Goal: Transaction & Acquisition: Book appointment/travel/reservation

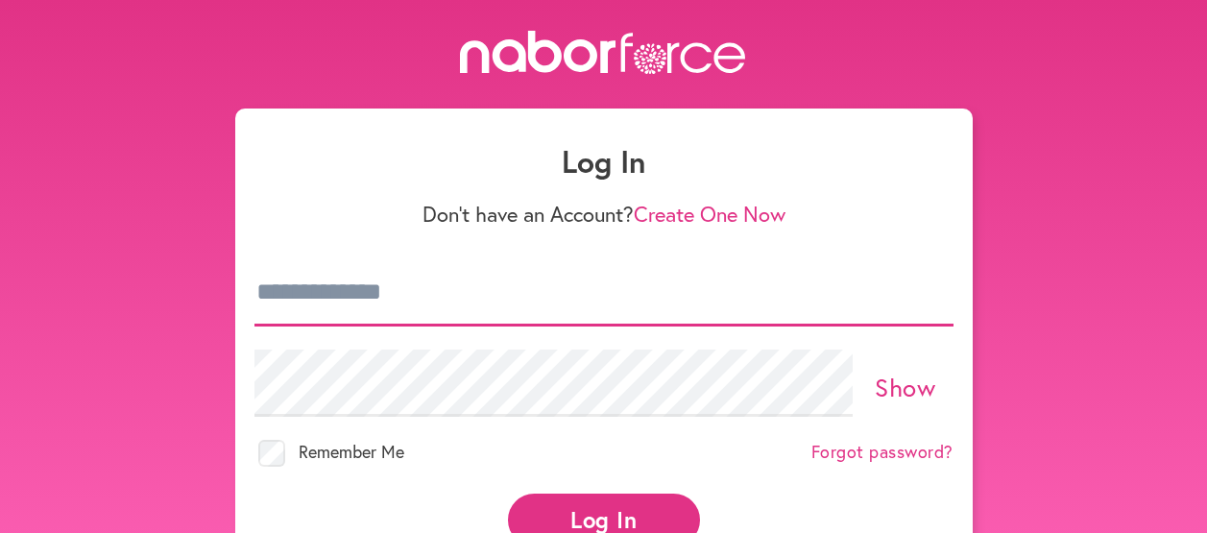
click at [286, 298] on input "email" at bounding box center [603, 292] width 699 height 67
type input "**********"
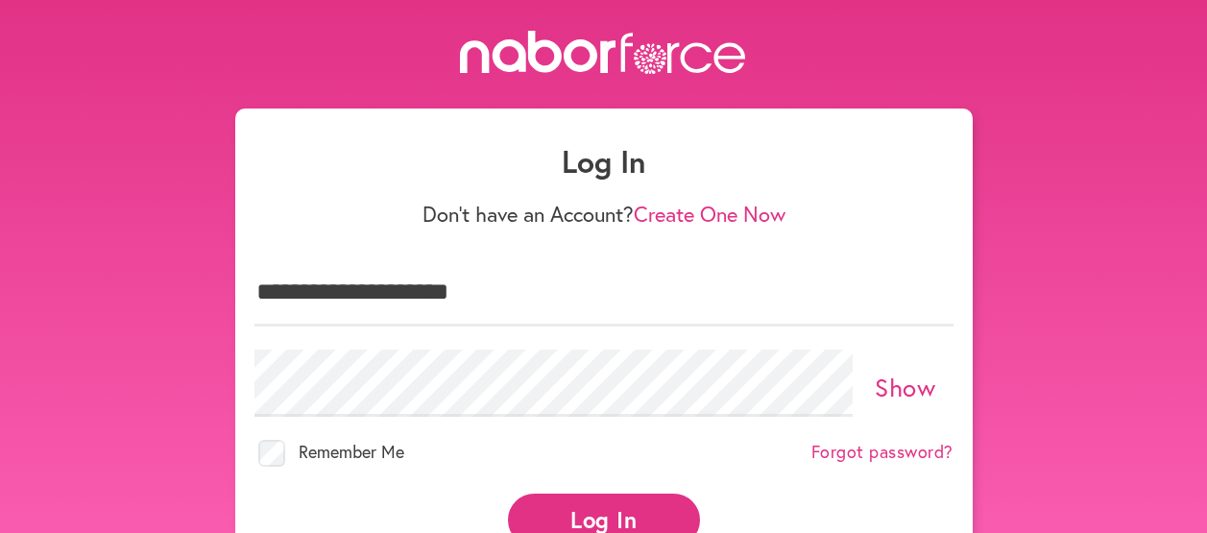
click at [591, 503] on button "Log In" at bounding box center [604, 519] width 192 height 53
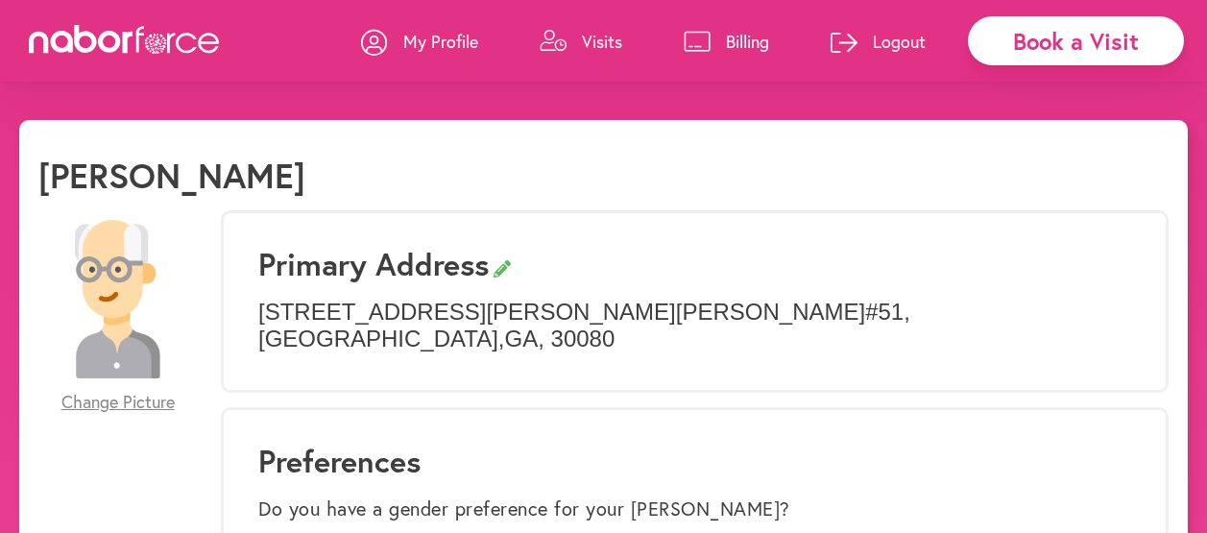
click at [605, 32] on p "Visits" at bounding box center [602, 41] width 40 height 23
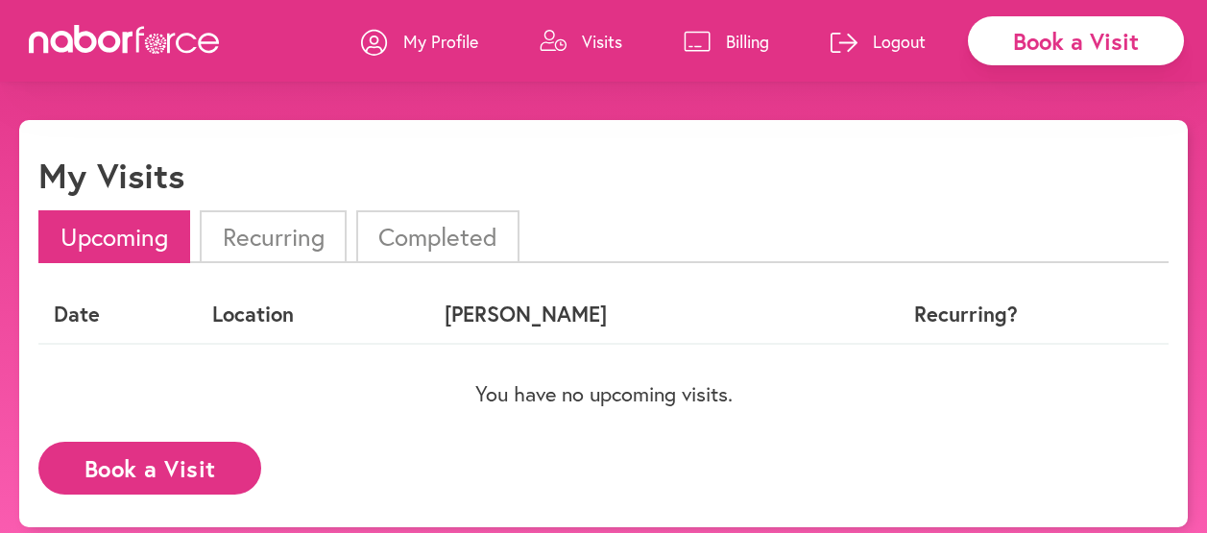
click at [431, 226] on li "Completed" at bounding box center [437, 236] width 163 height 53
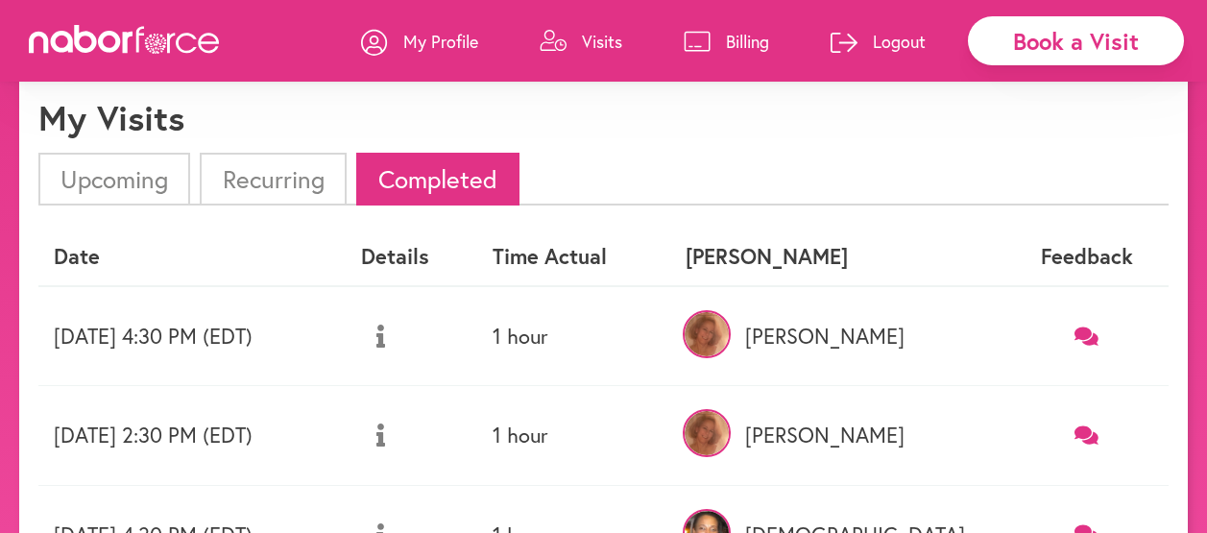
scroll to position [96, 0]
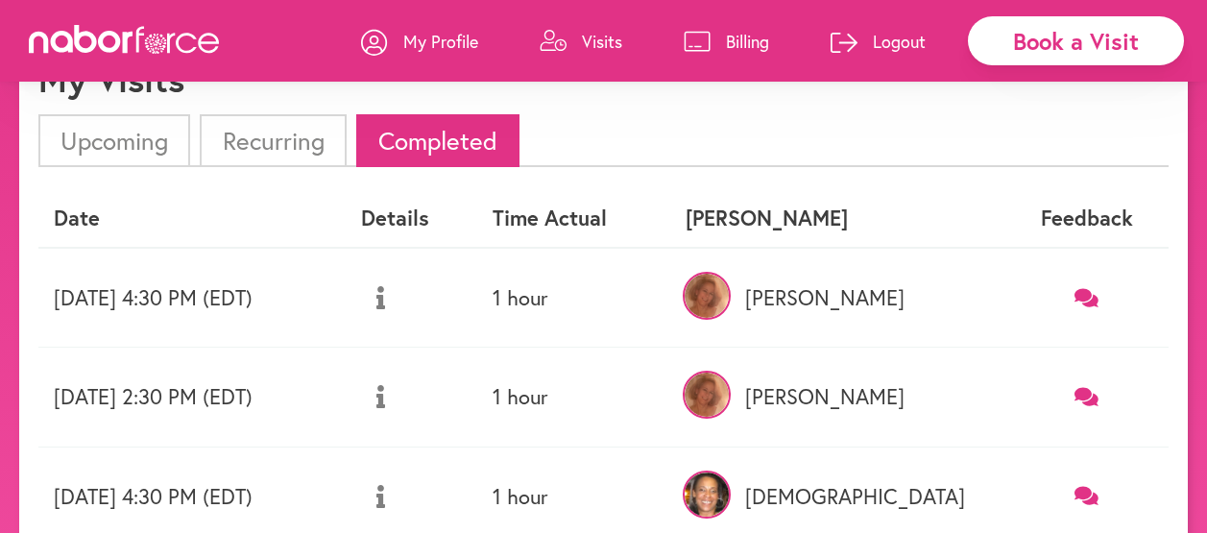
click at [182, 396] on td "Thursday 08/28 2:30 PM (EDT)" at bounding box center [191, 397] width 307 height 99
click at [400, 397] on button at bounding box center [380, 396] width 39 height 48
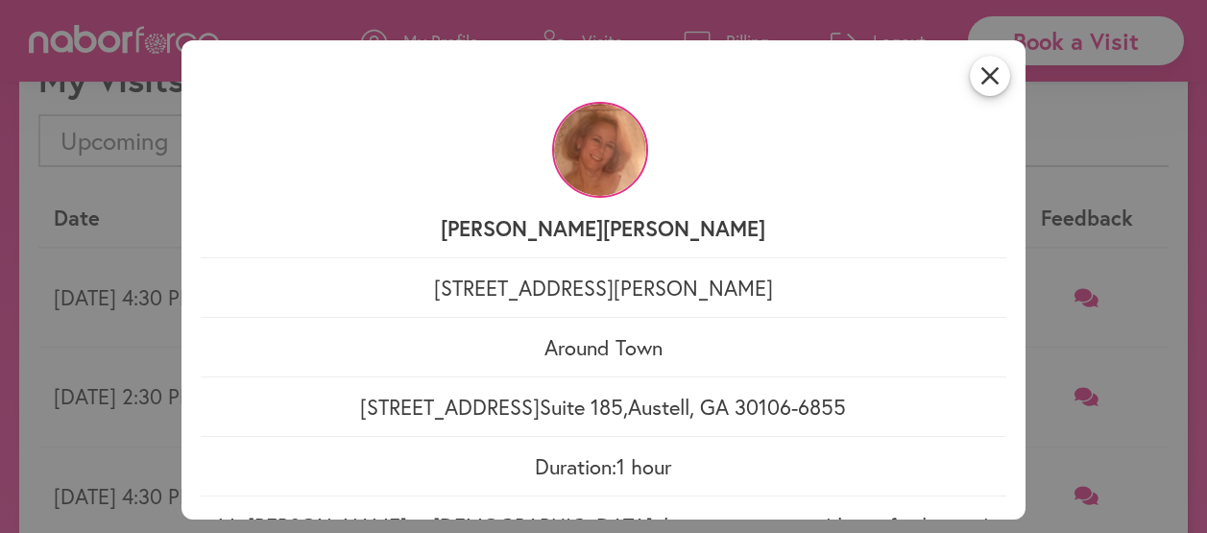
scroll to position [165, 0]
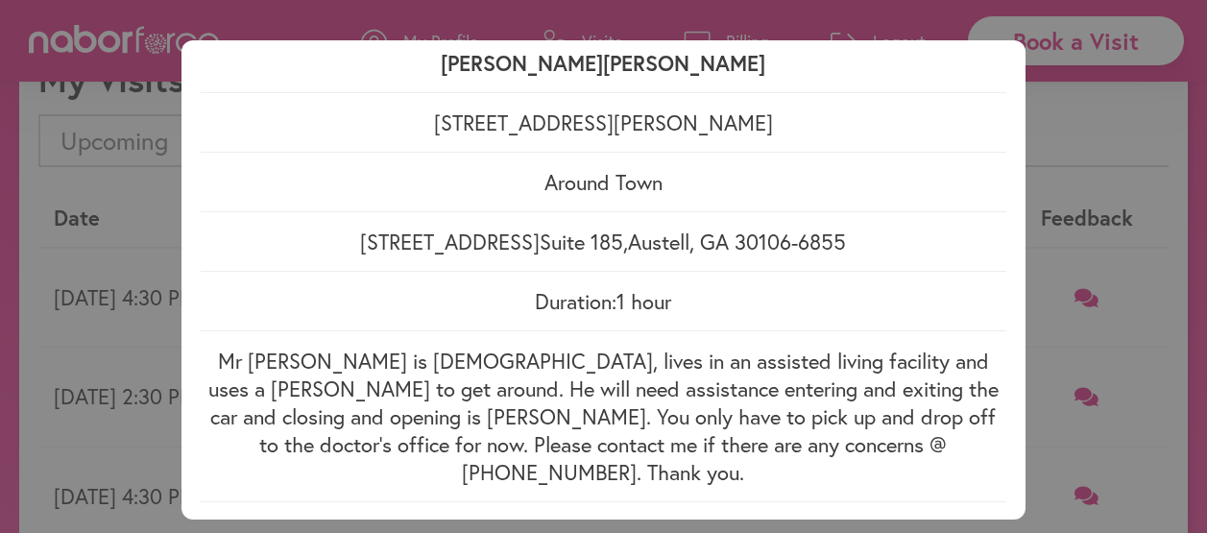
drag, startPoint x: 202, startPoint y: 361, endPoint x: 883, endPoint y: 461, distance: 688.9
click at [882, 462] on div "close Nabor Anne 4005 S Cobb Dr SE #51, Smyrna, GA Around Town 2041 Mesa Valley…" at bounding box center [603, 280] width 845 height 480
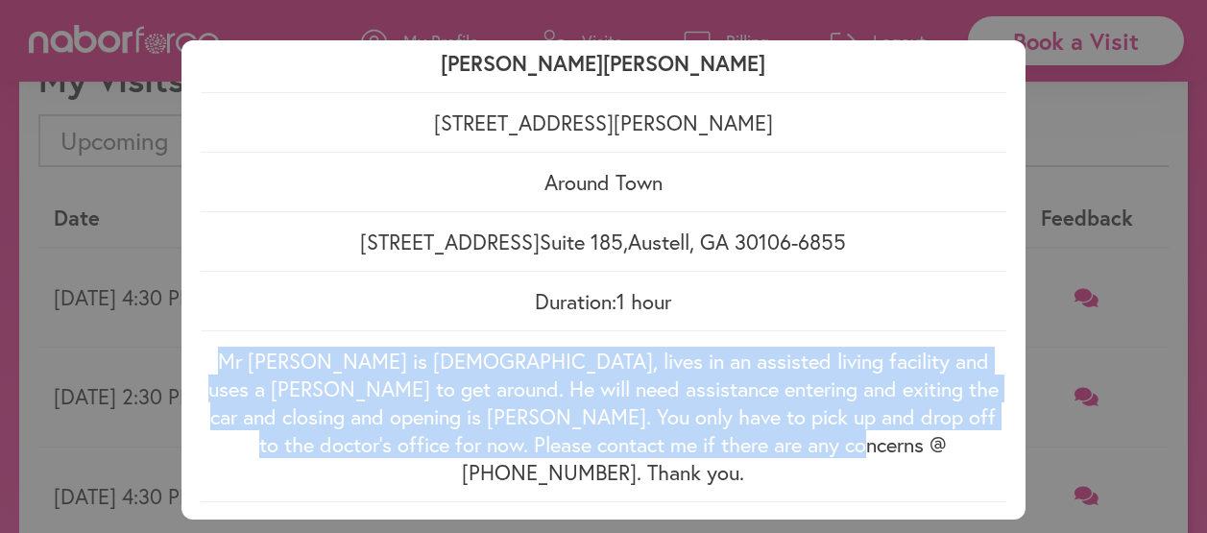
scroll to position [0, 0]
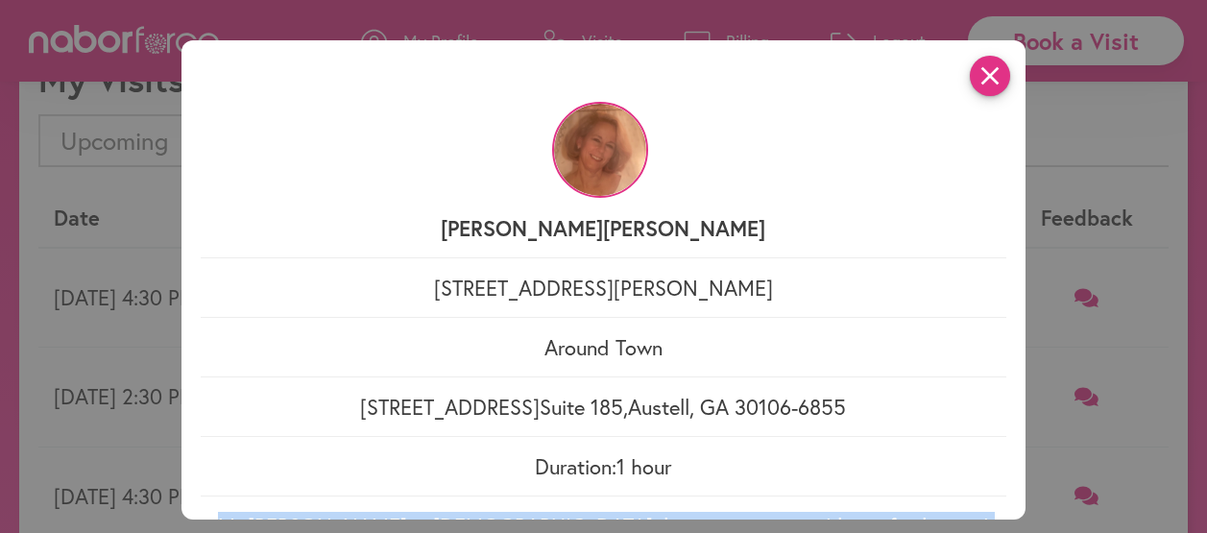
click at [984, 72] on icon "close" at bounding box center [990, 76] width 40 height 40
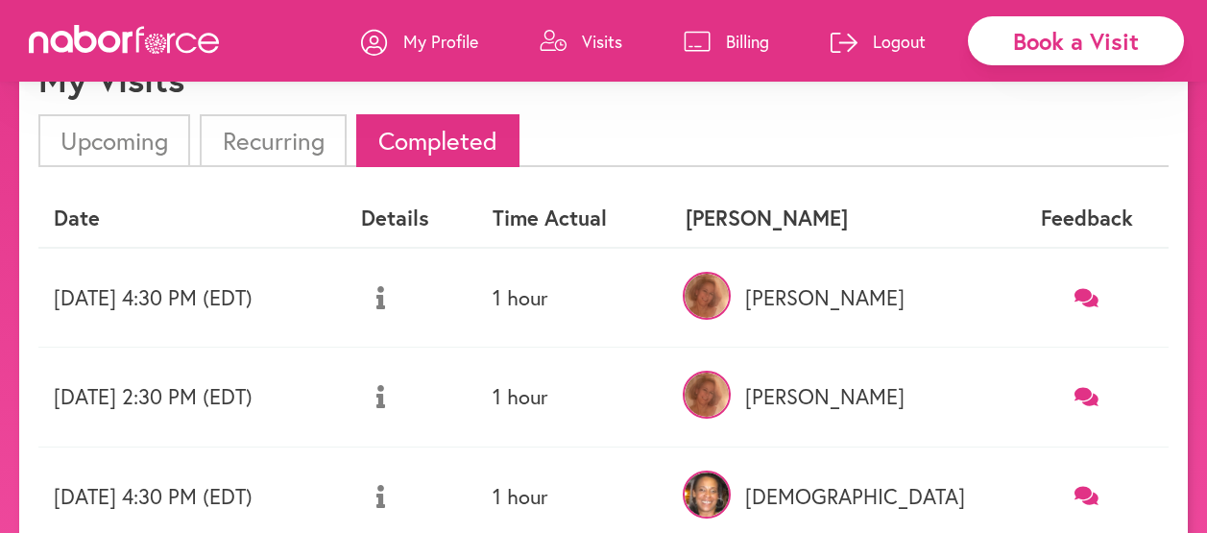
click at [114, 149] on li "Upcoming" at bounding box center [114, 140] width 152 height 53
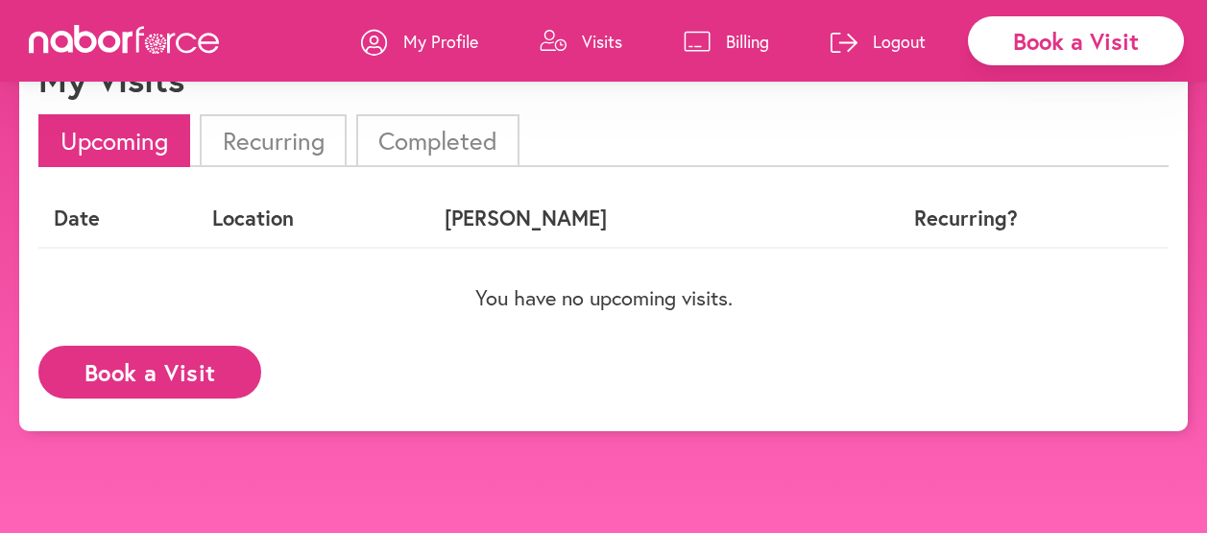
click at [114, 149] on li "Upcoming" at bounding box center [114, 140] width 152 height 53
click at [190, 364] on button "Book a Visit" at bounding box center [149, 372] width 223 height 53
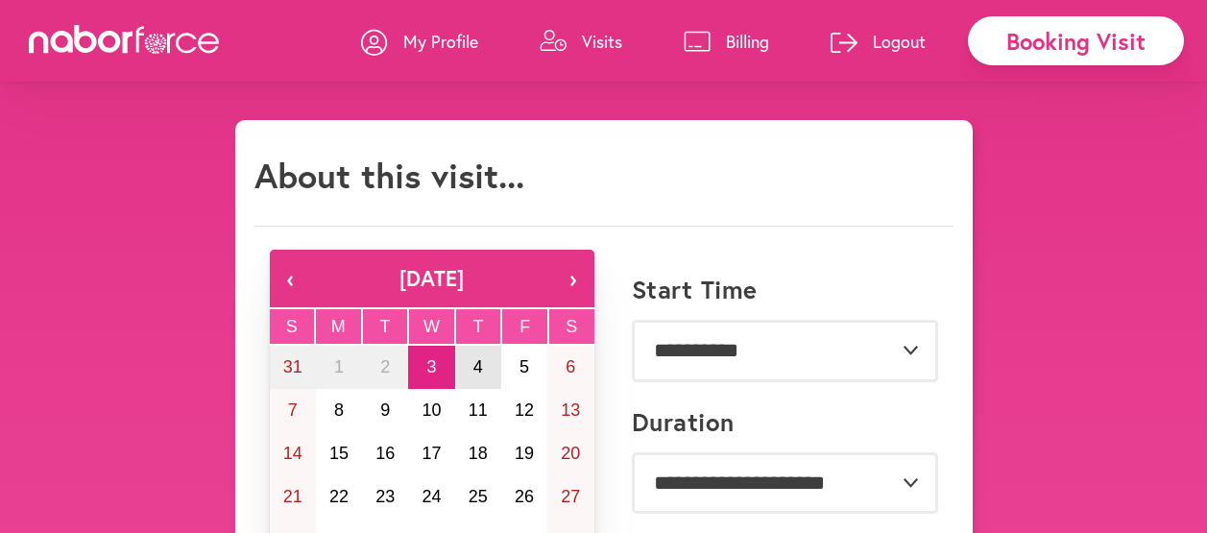
click at [474, 358] on abbr "4" at bounding box center [478, 366] width 10 height 19
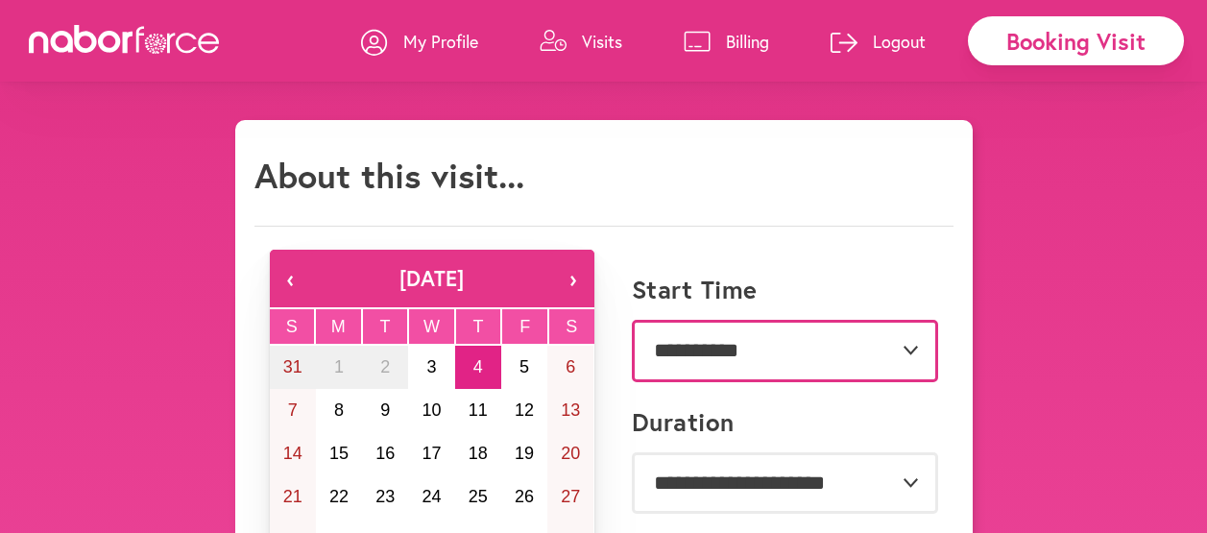
select select "*******"
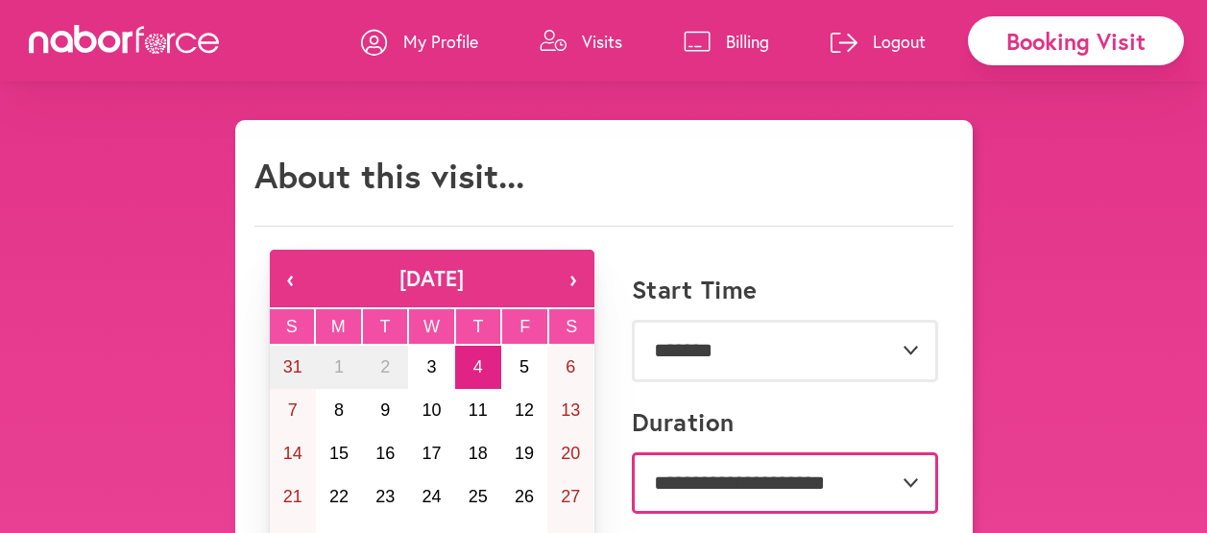
select select "**"
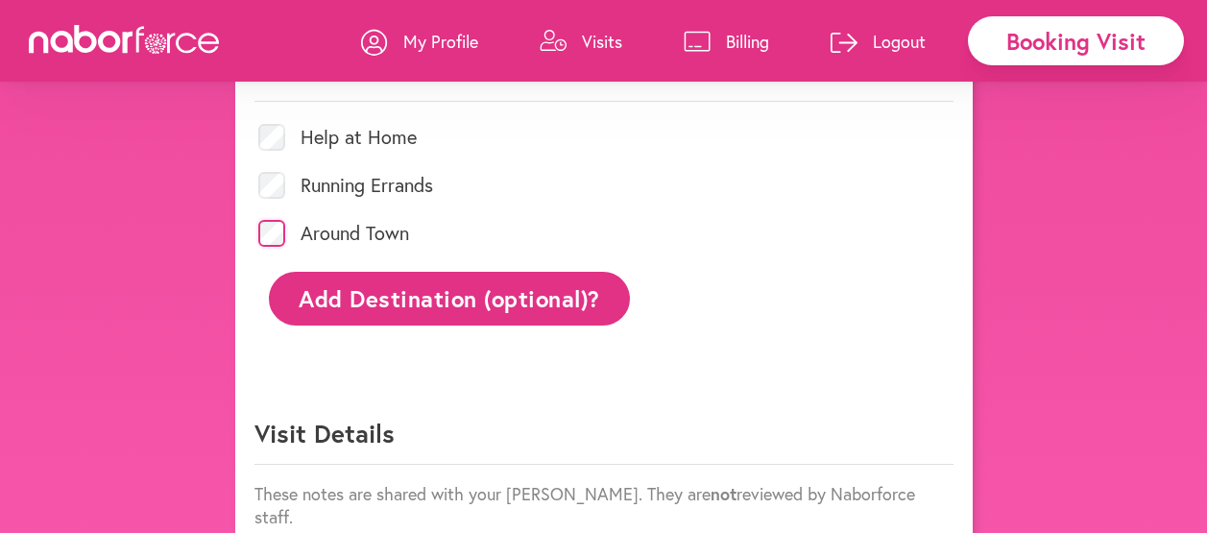
scroll to position [967, 0]
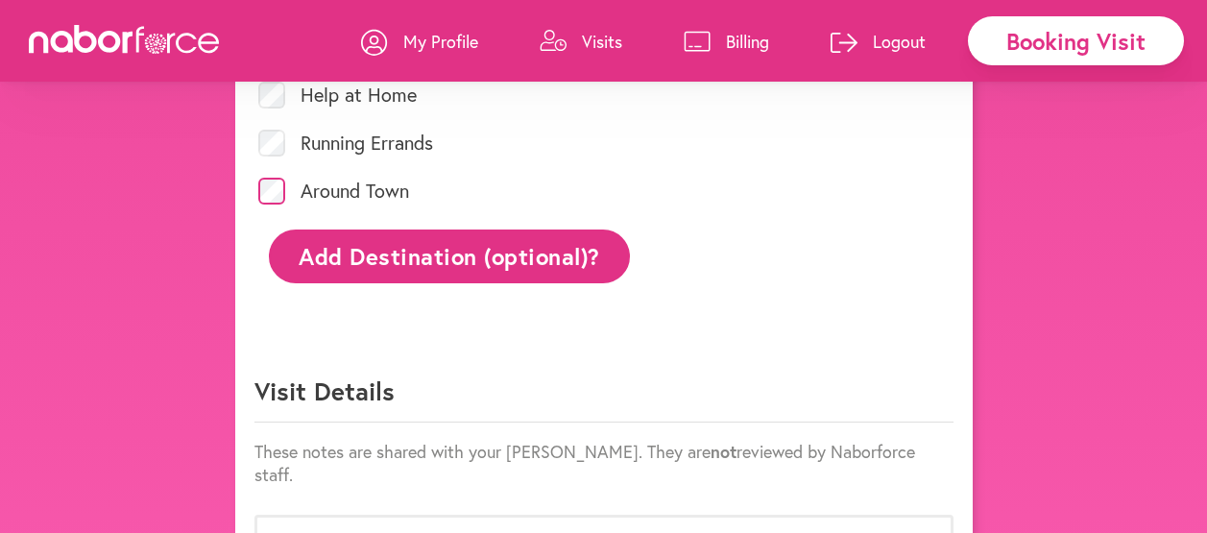
click at [452, 252] on button "Add Destination (optional)?" at bounding box center [450, 255] width 362 height 53
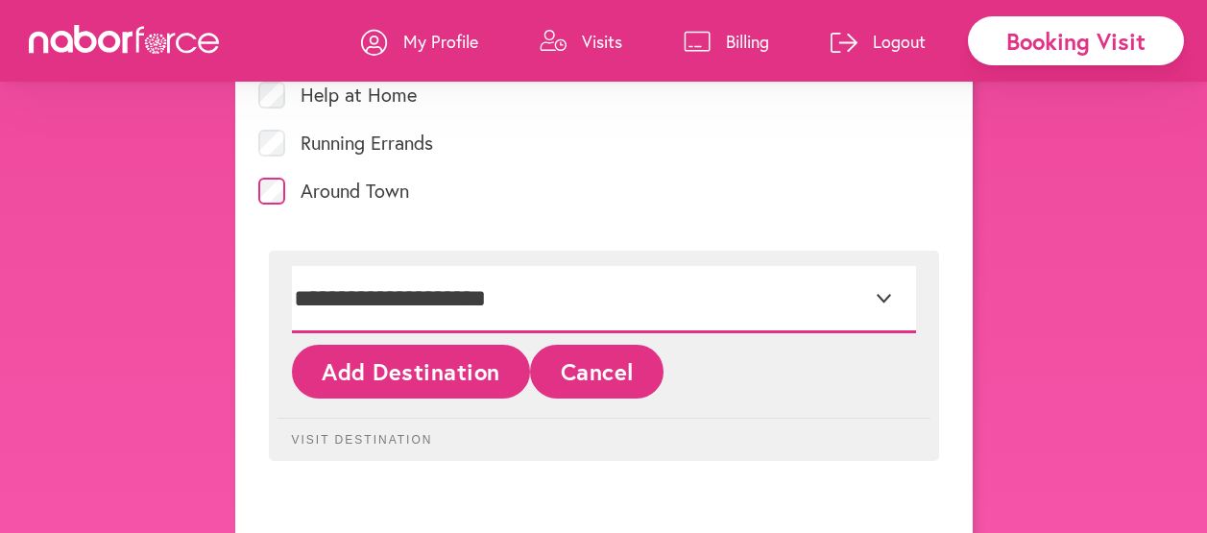
select select "*"
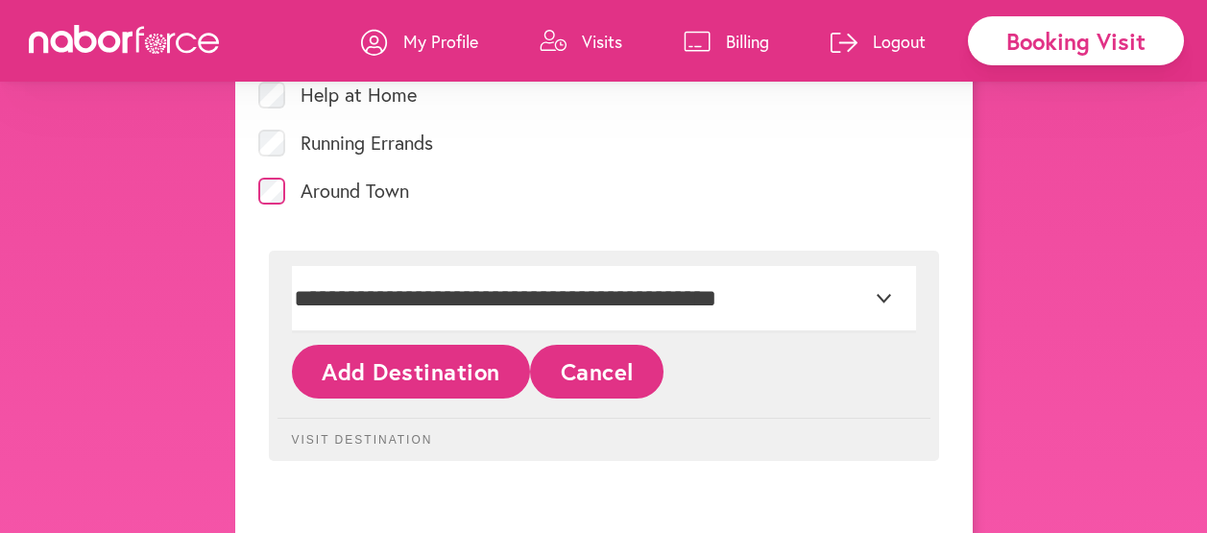
click at [430, 369] on button "Add Destination" at bounding box center [411, 371] width 239 height 53
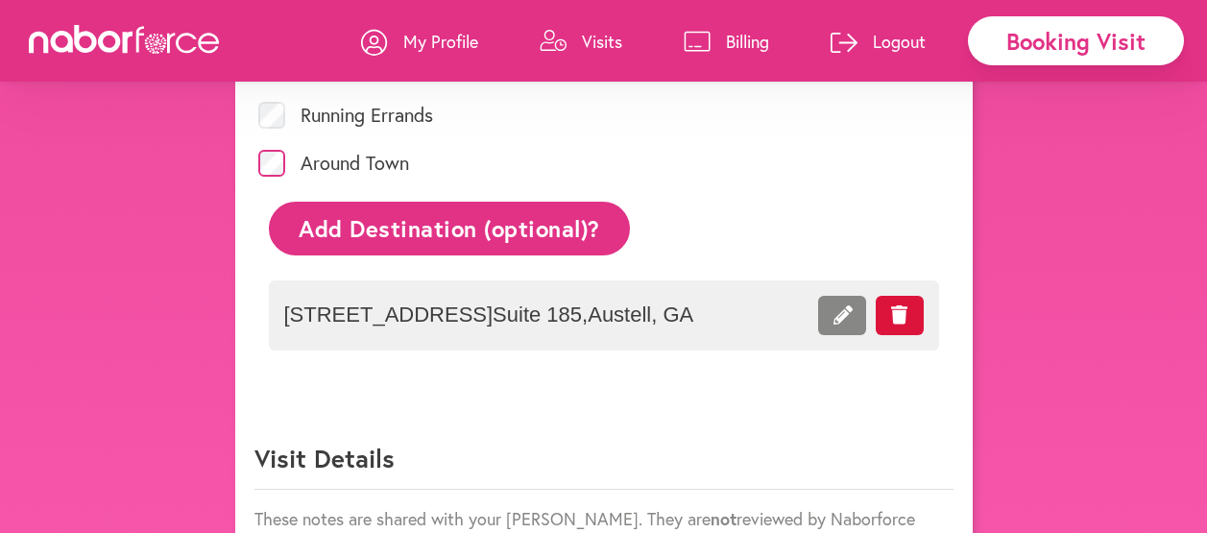
scroll to position [1161, 0]
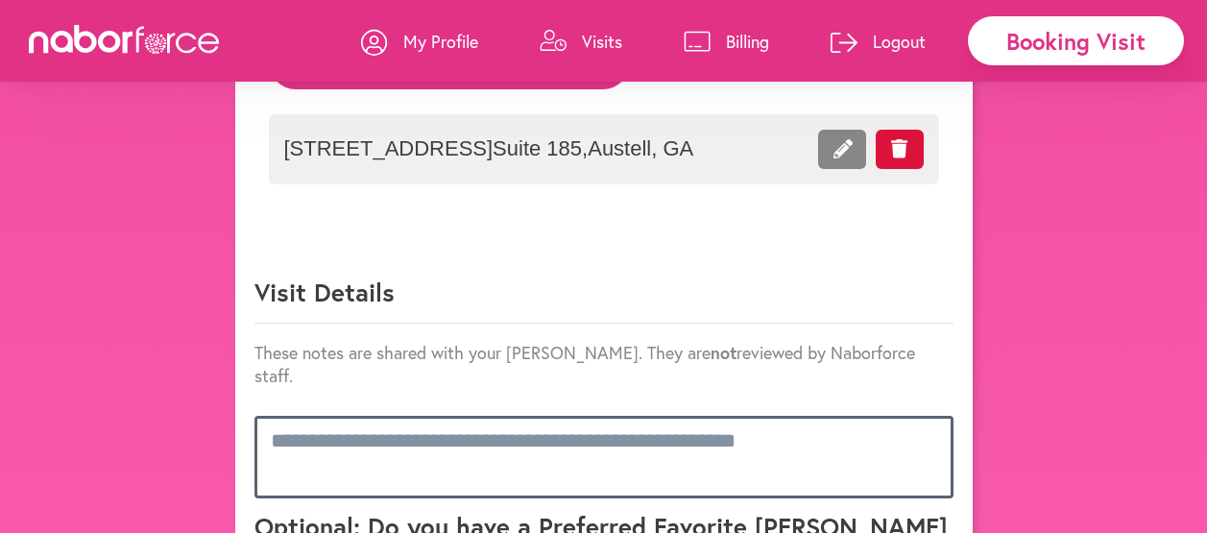
click at [386, 429] on textarea at bounding box center [603, 457] width 699 height 83
paste textarea "**********"
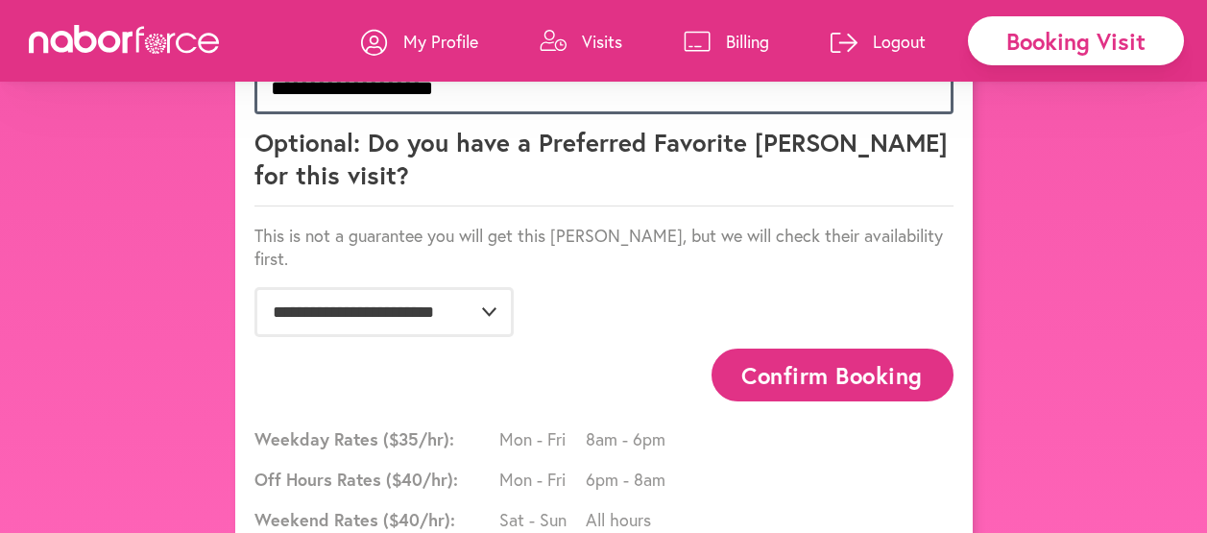
scroll to position [1689, 0]
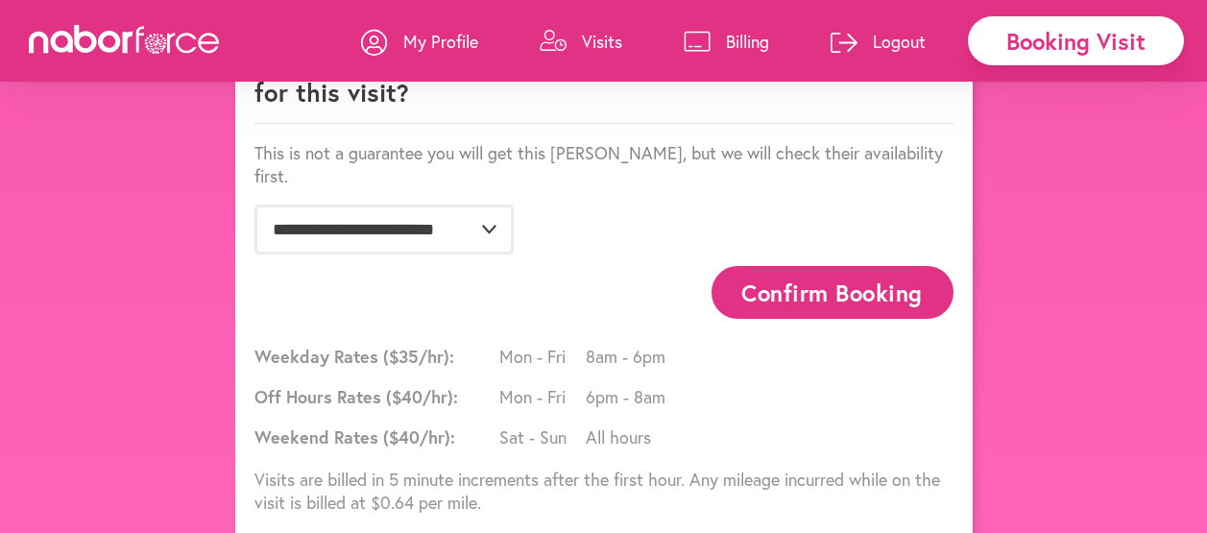
type textarea "**********"
click at [867, 266] on button "Confirm Booking" at bounding box center [832, 292] width 242 height 53
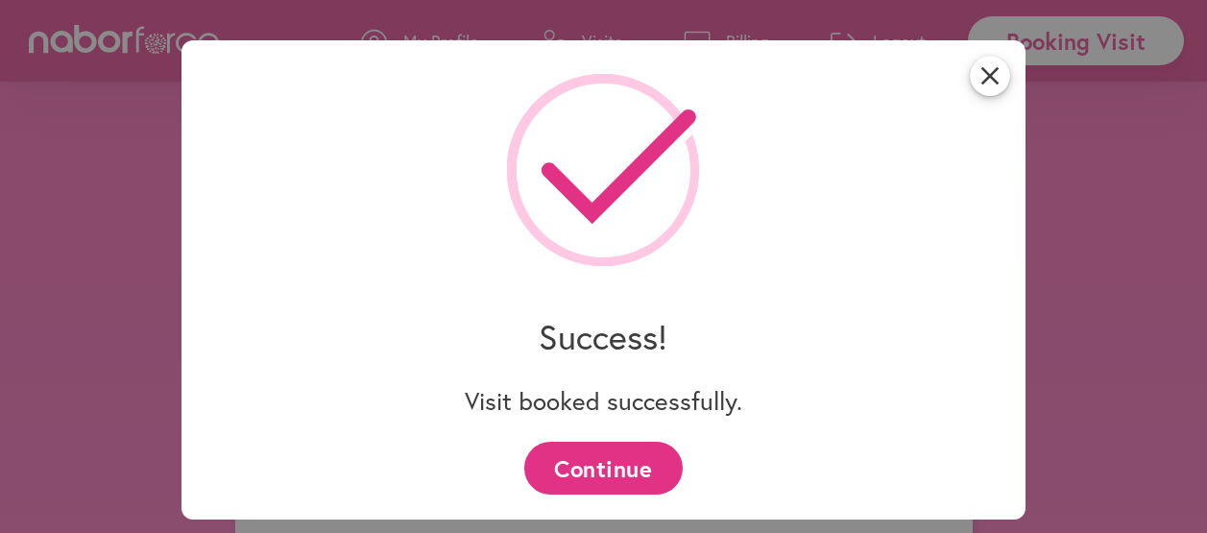
click at [640, 463] on button "Continue" at bounding box center [603, 468] width 158 height 53
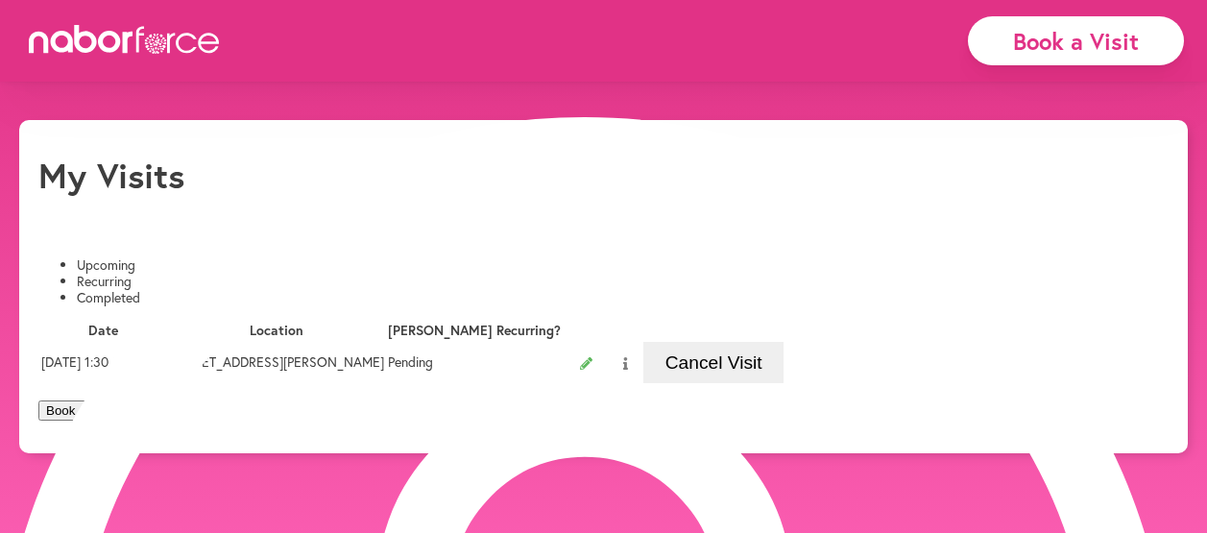
click at [435, 290] on li "Completed" at bounding box center [623, 298] width 1092 height 16
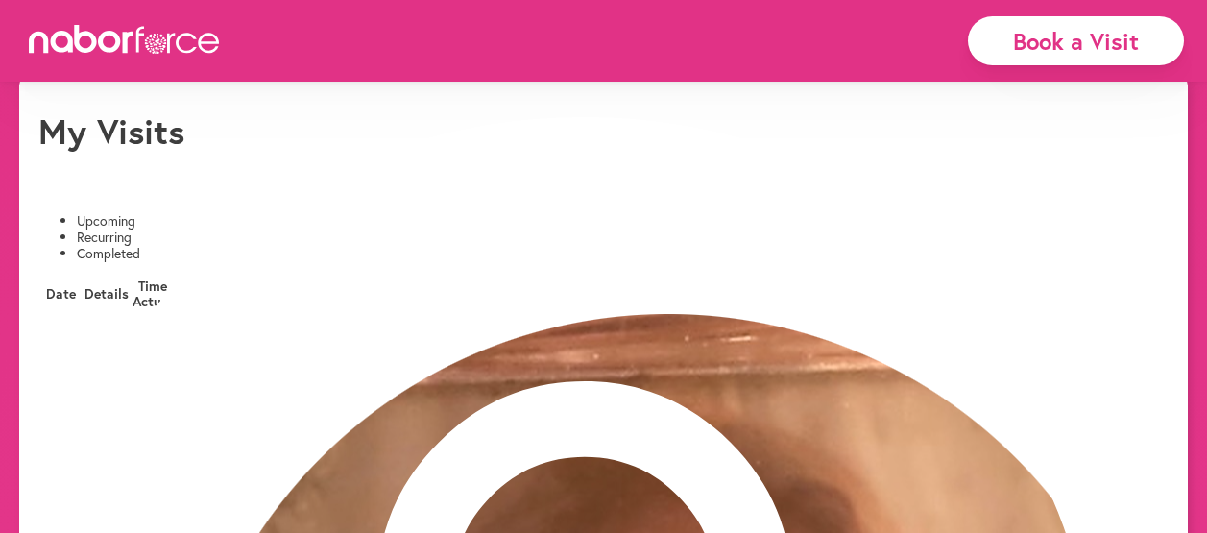
scroll to position [192, 0]
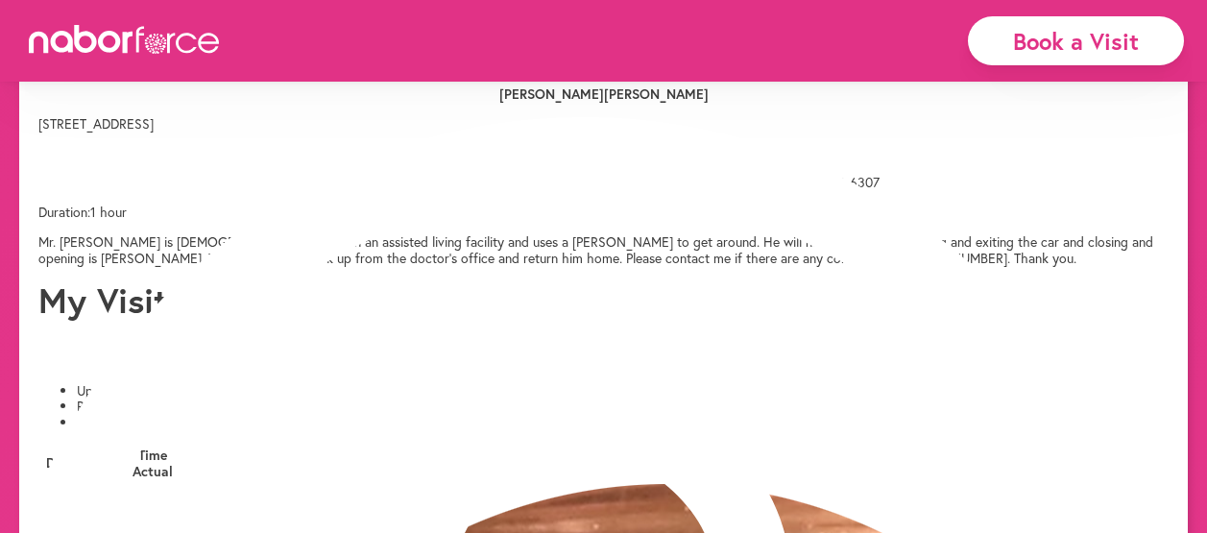
scroll to position [165, 0]
drag, startPoint x: 201, startPoint y: 358, endPoint x: 873, endPoint y: 457, distance: 679.2
click at [873, 267] on div "Mr. Kenneth is 92 yo, lives in an assisted living facility and uses a walker to…" at bounding box center [603, 250] width 1130 height 33
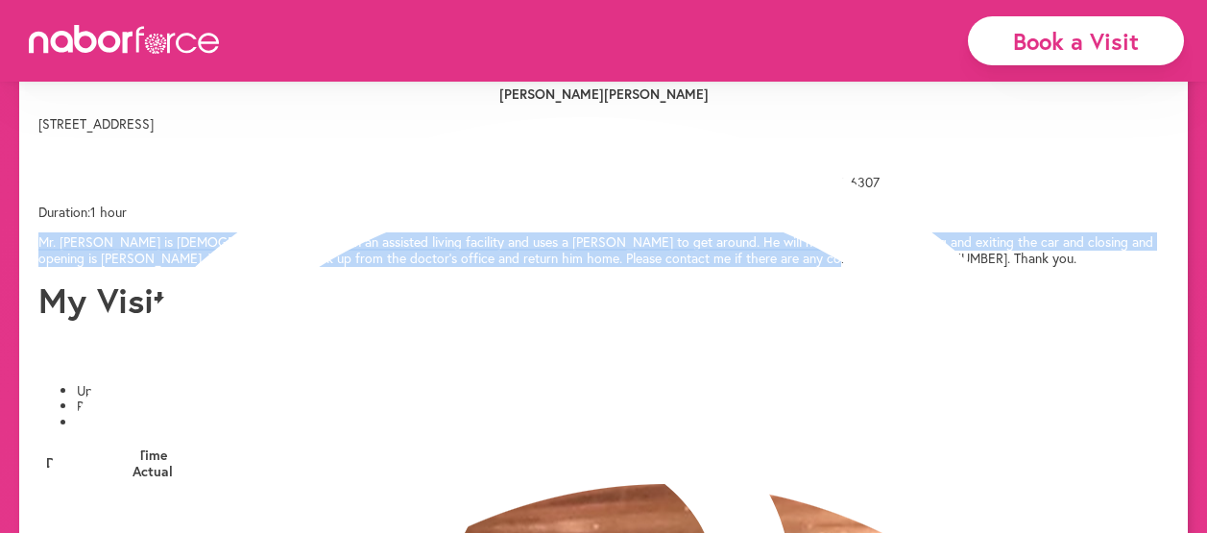
drag, startPoint x: 873, startPoint y: 457, endPoint x: 759, endPoint y: 378, distance: 137.9
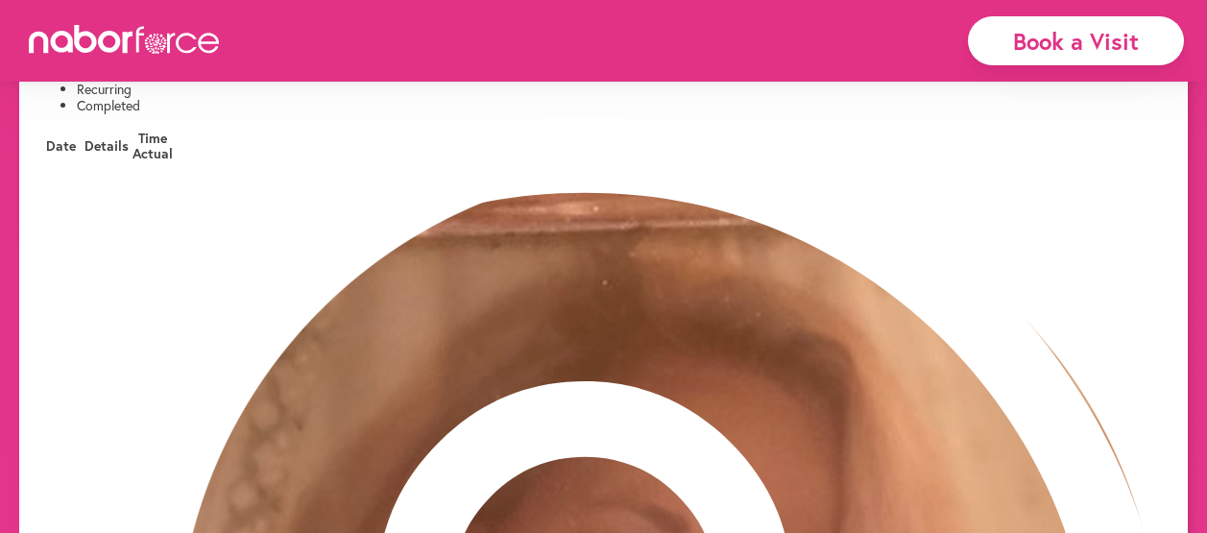
click at [1021, 27] on div "Book a Visit" at bounding box center [1076, 40] width 216 height 49
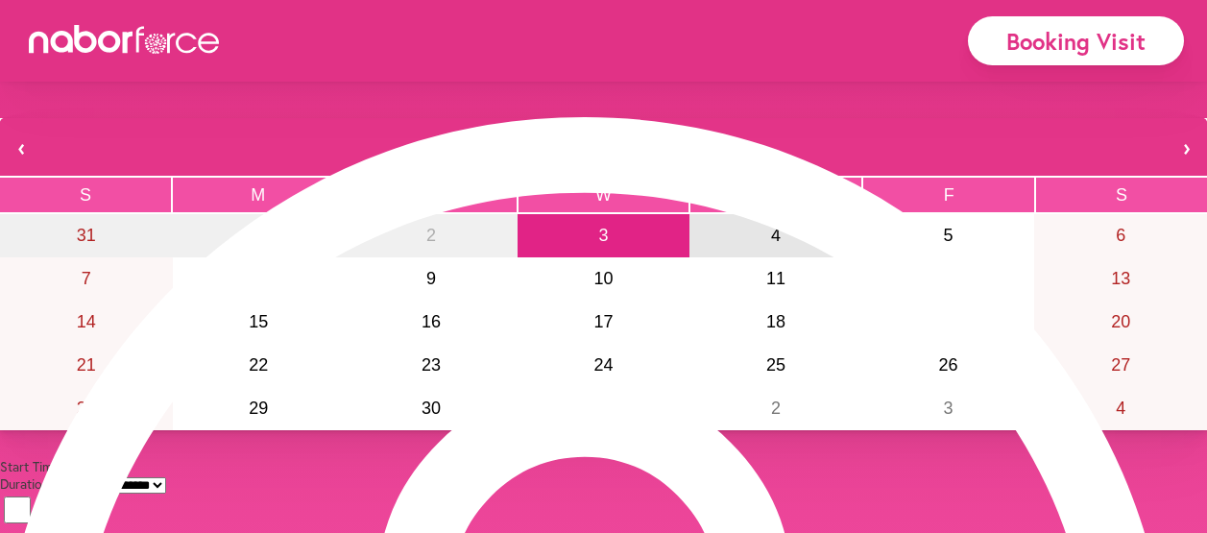
click at [771, 245] on abbr "4" at bounding box center [776, 235] width 10 height 19
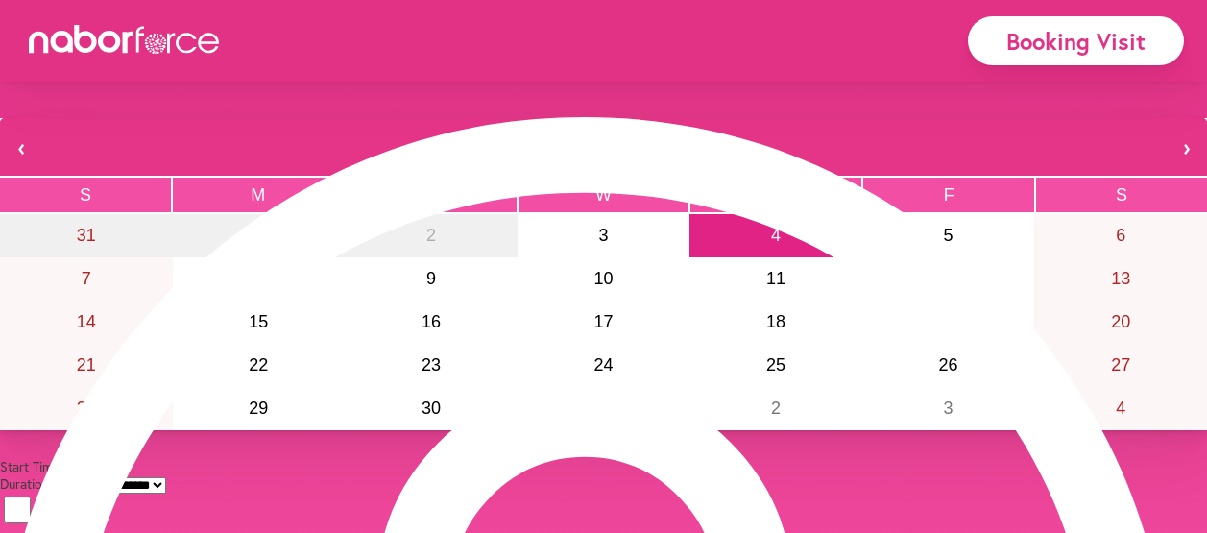
select select "*******"
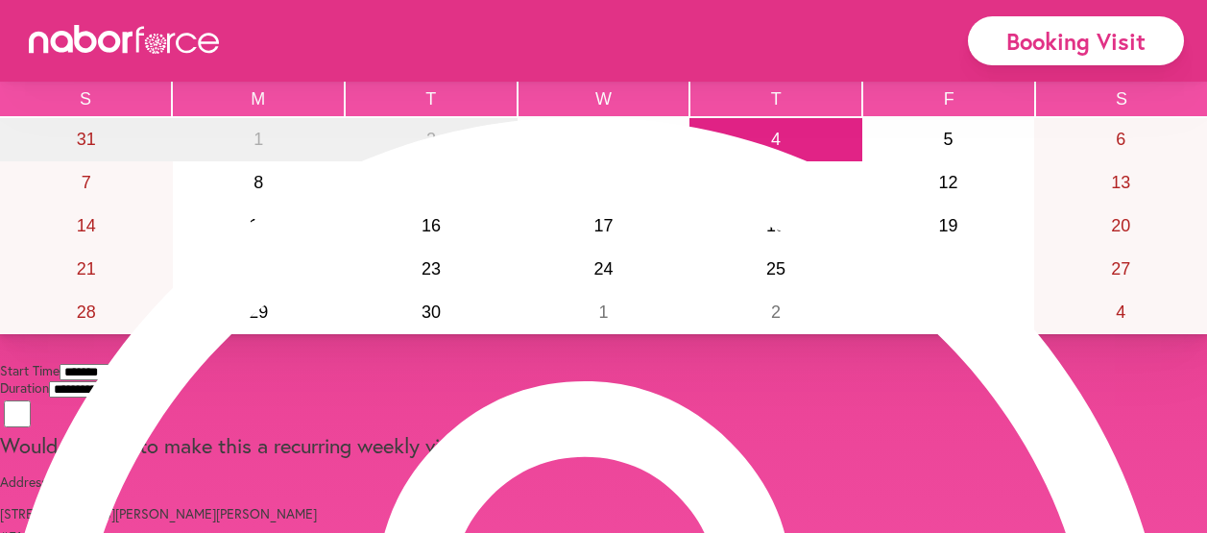
select select "**"
select select "*******"
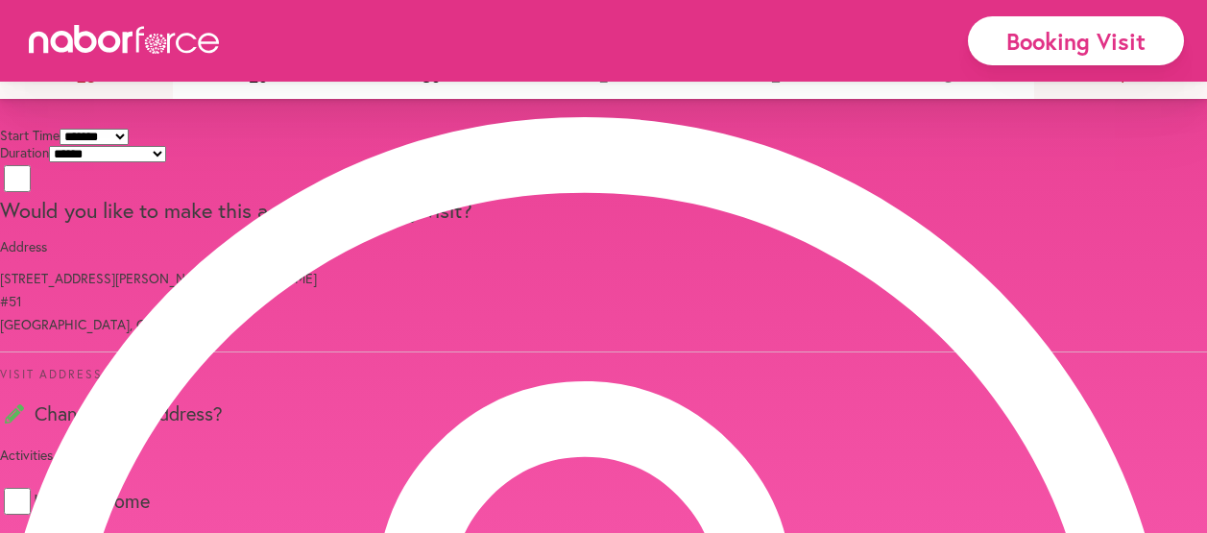
scroll to position [581, 0]
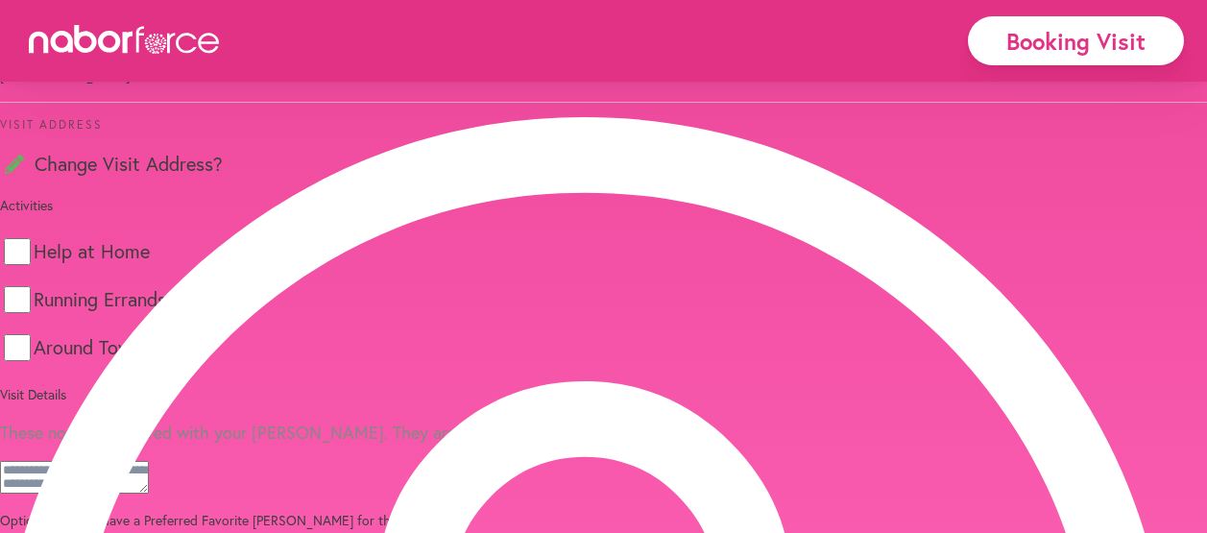
click at [24, 174] on icon at bounding box center [14, 164] width 19 height 19
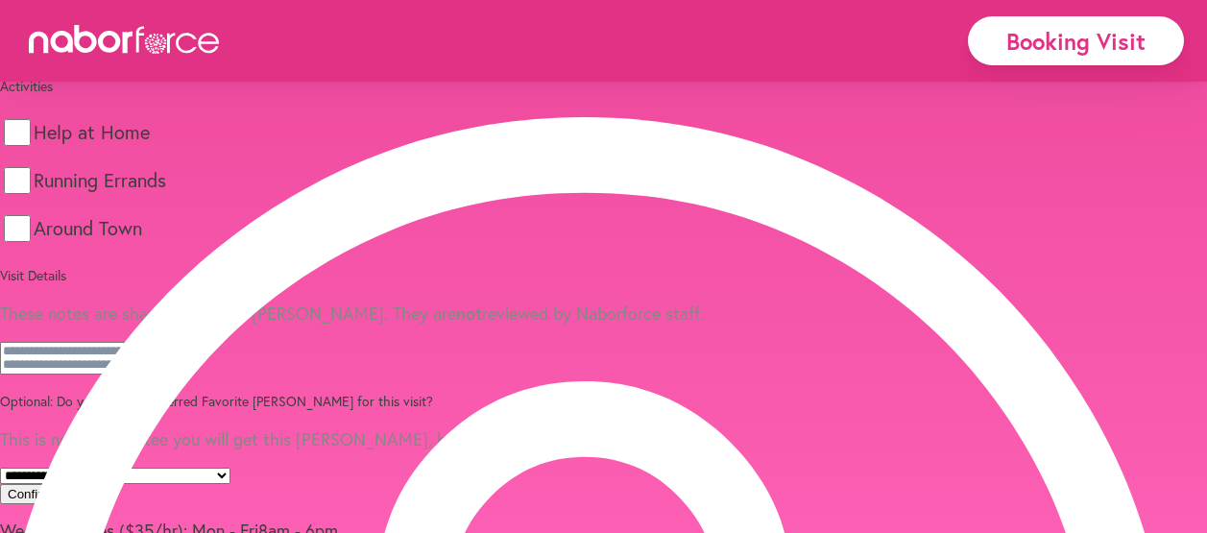
select select "*"
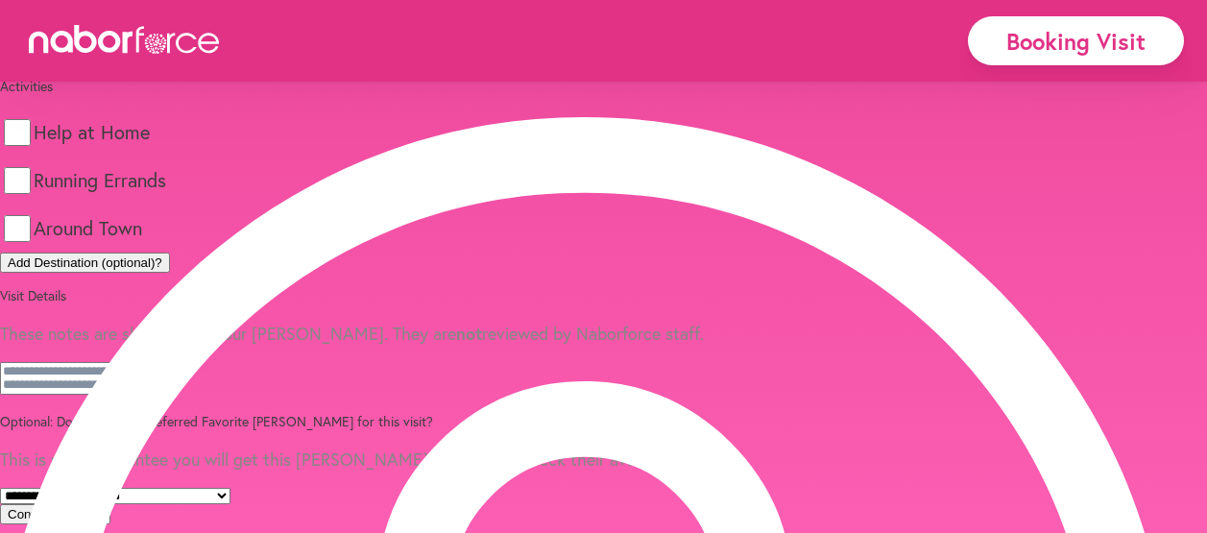
scroll to position [870, 0]
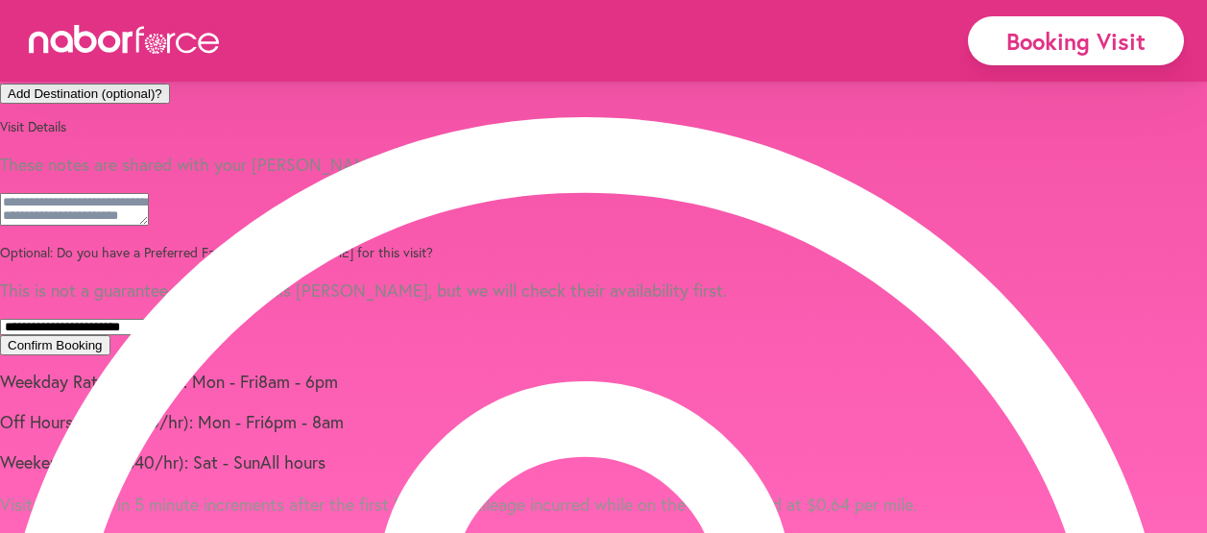
click at [170, 104] on button "Add Destination (optional)?" at bounding box center [85, 94] width 170 height 20
select select "*"
click at [106, 55] on button "Add Destination" at bounding box center [53, 45] width 106 height 20
click at [149, 226] on textarea at bounding box center [74, 209] width 149 height 33
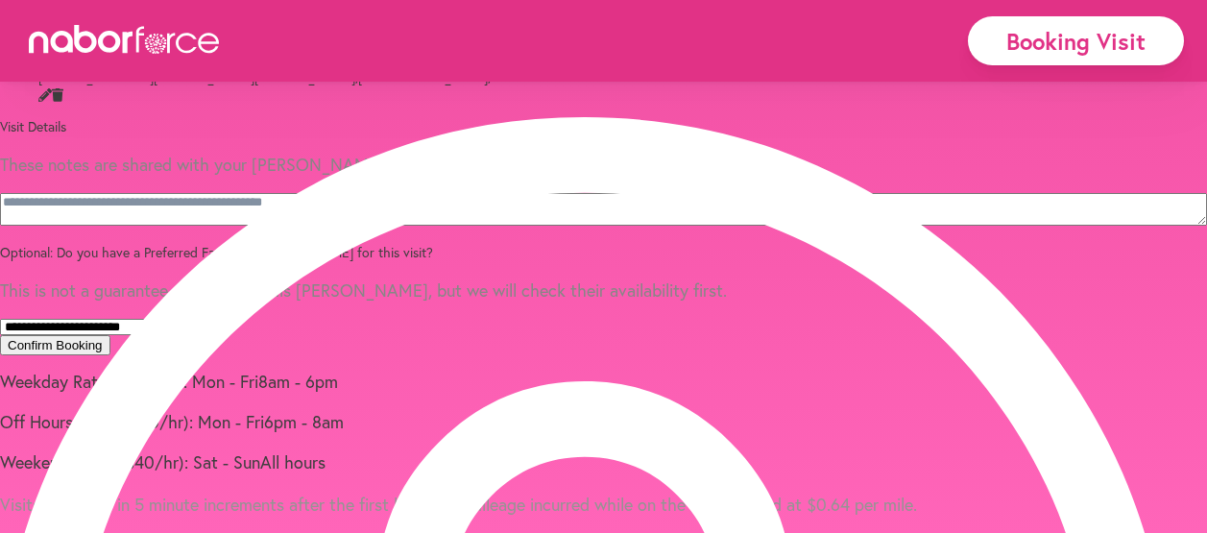
paste textarea "**********"
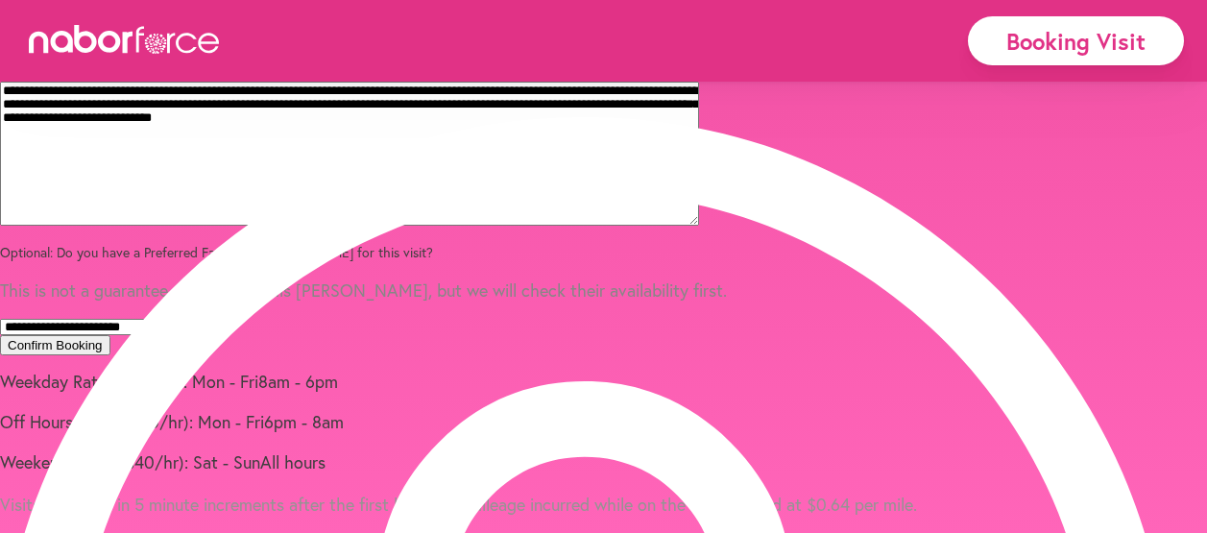
scroll to position [1449, 0]
type textarea "**********"
drag, startPoint x: 838, startPoint y: 403, endPoint x: 645, endPoint y: 385, distance: 193.8
click at [645, 355] on div "Confirm Booking" at bounding box center [603, 345] width 1207 height 20
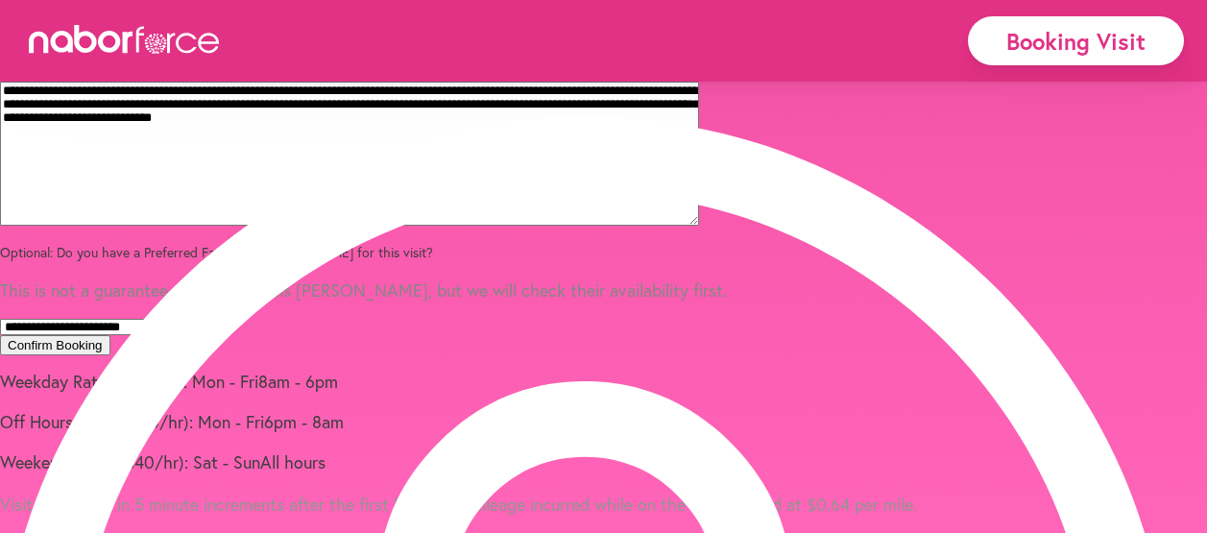
click at [110, 335] on button "Confirm Booking" at bounding box center [55, 345] width 110 height 20
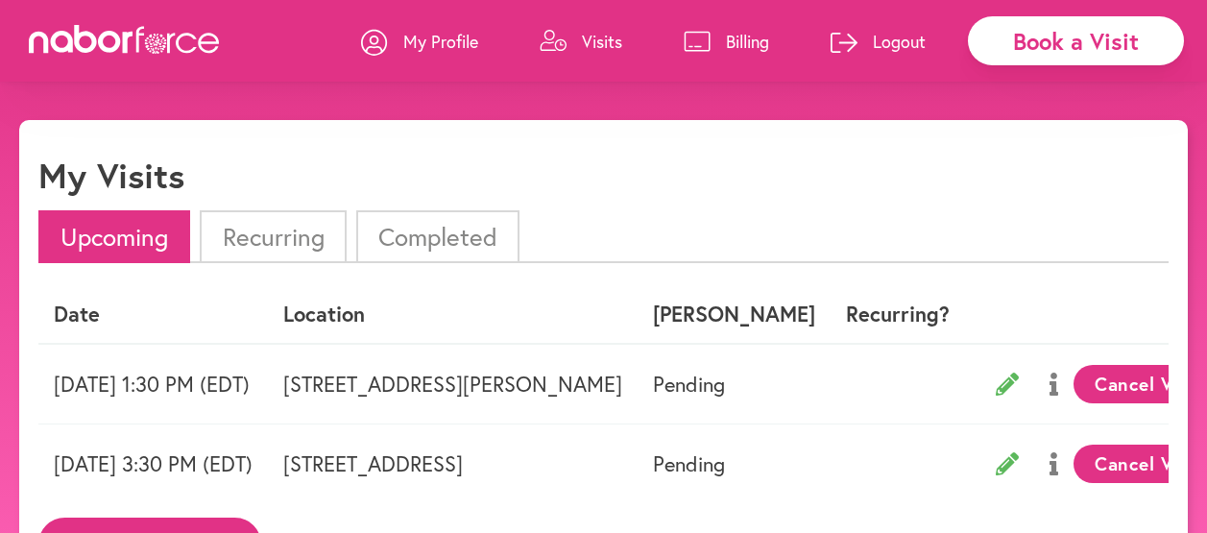
click at [1019, 465] on icon at bounding box center [1007, 463] width 23 height 23
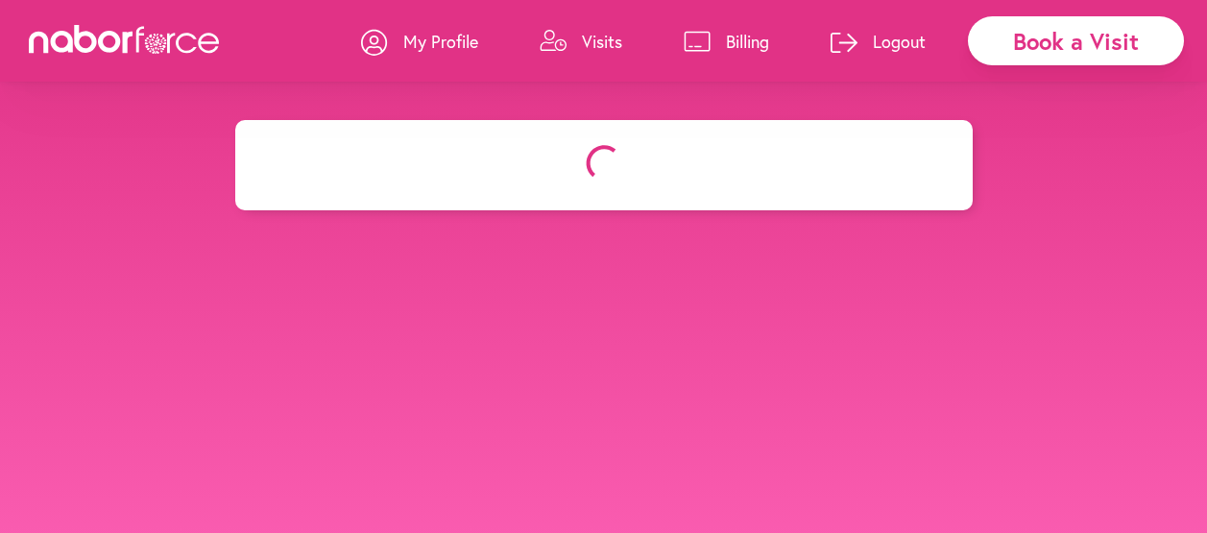
select select "*******"
select select "**"
select select "*"
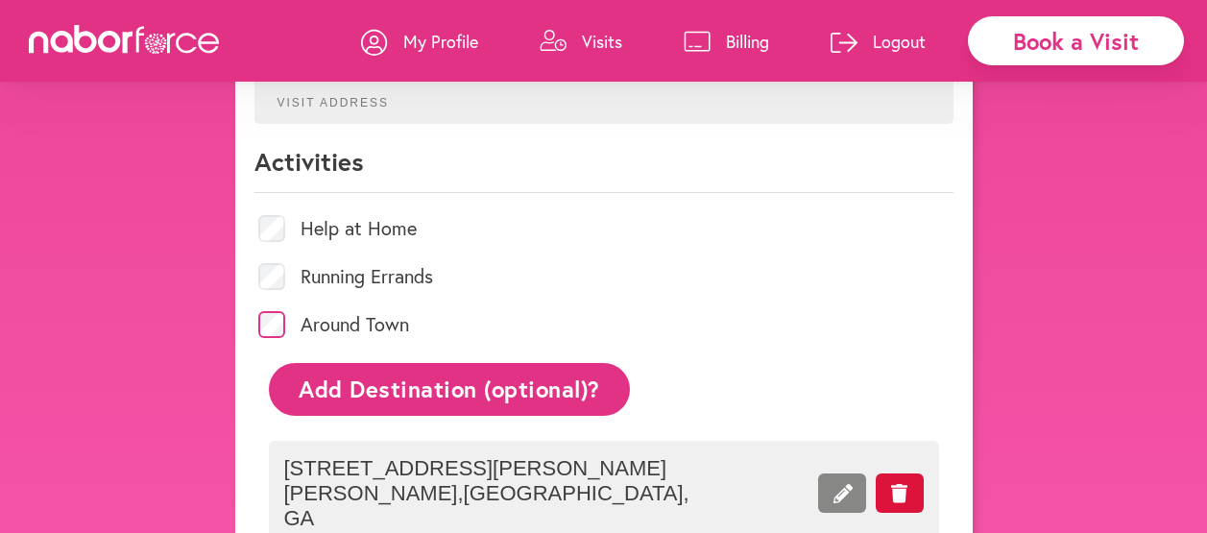
scroll to position [386, 0]
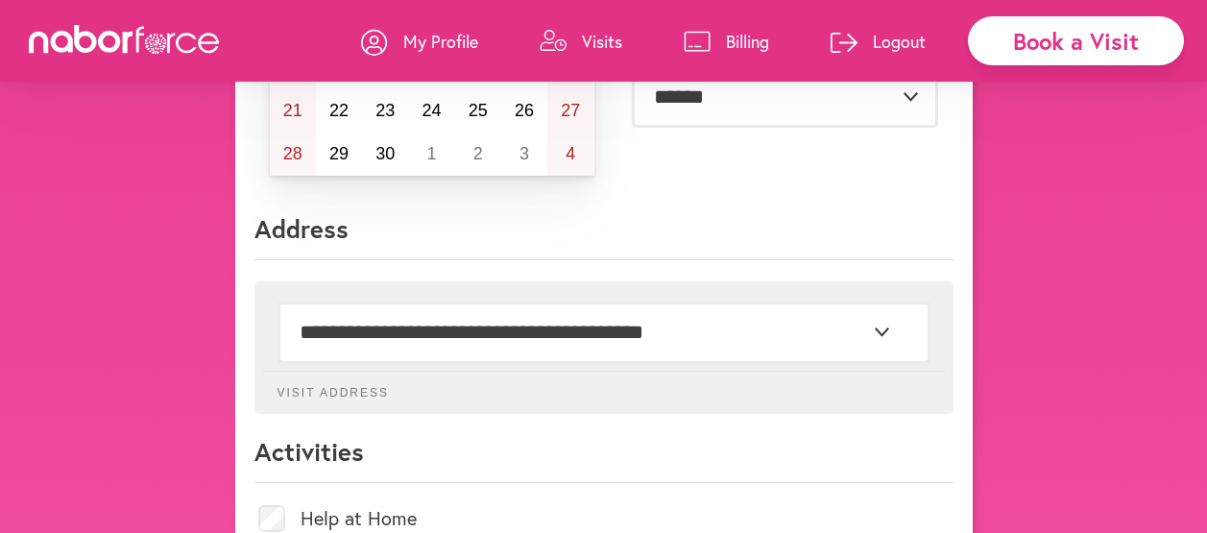
click at [874, 31] on p "Logout" at bounding box center [899, 41] width 53 height 23
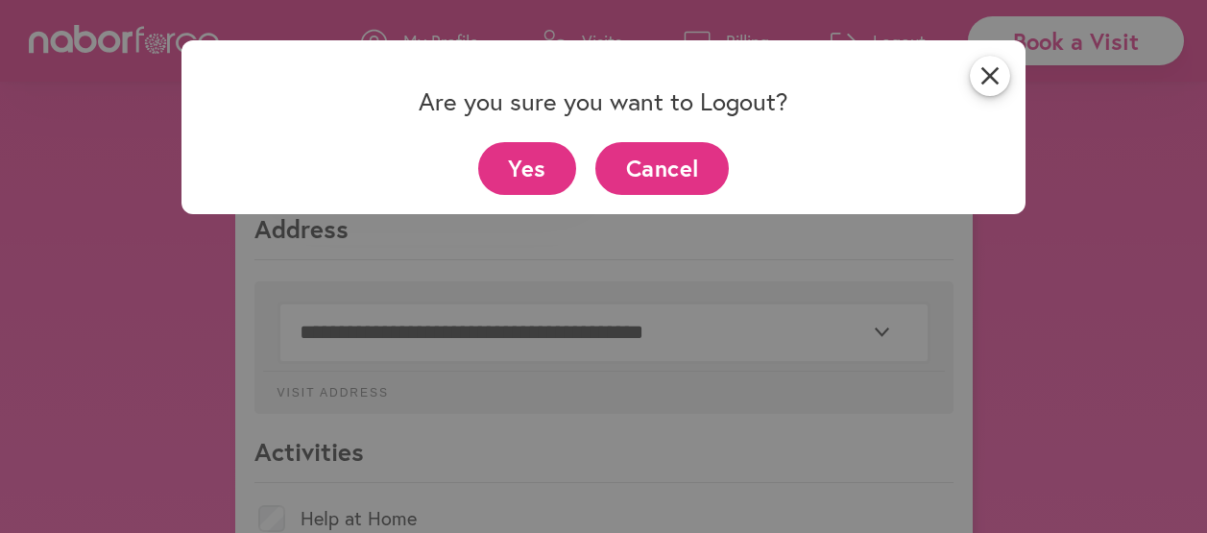
click at [531, 170] on button "Yes" at bounding box center [527, 168] width 99 height 53
